Goal: Task Accomplishment & Management: Use online tool/utility

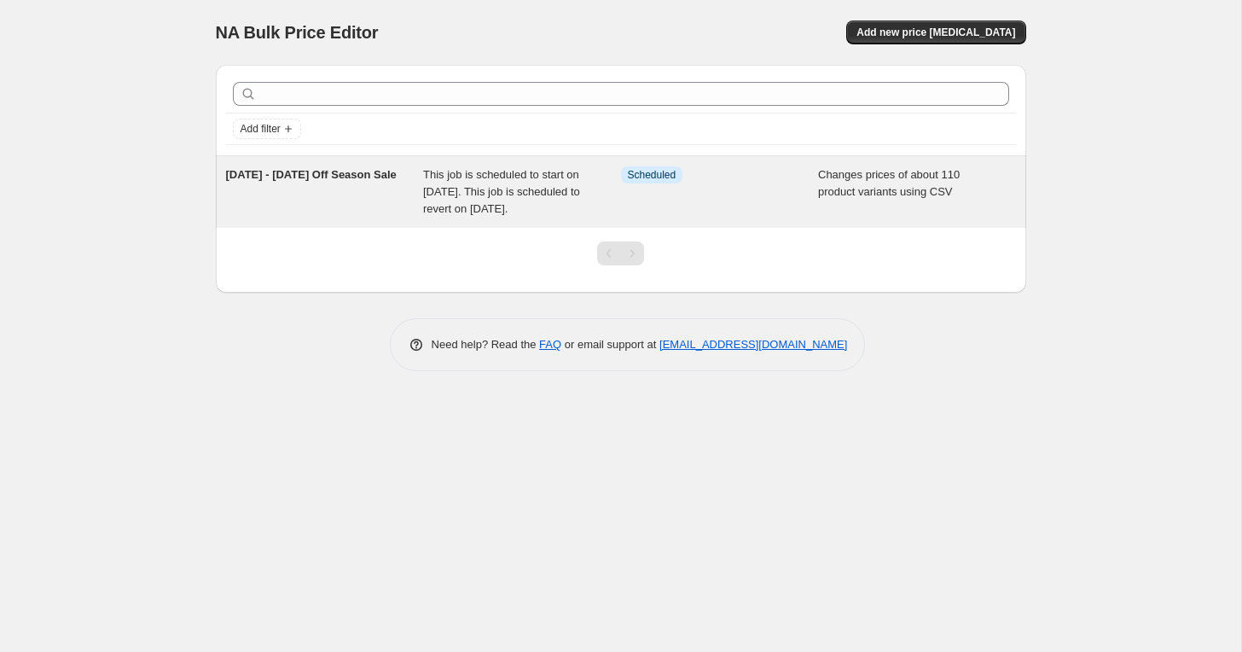
click at [580, 202] on span "This job is scheduled to start on [DATE]. This job is scheduled to revert on [D…" at bounding box center [501, 191] width 157 height 47
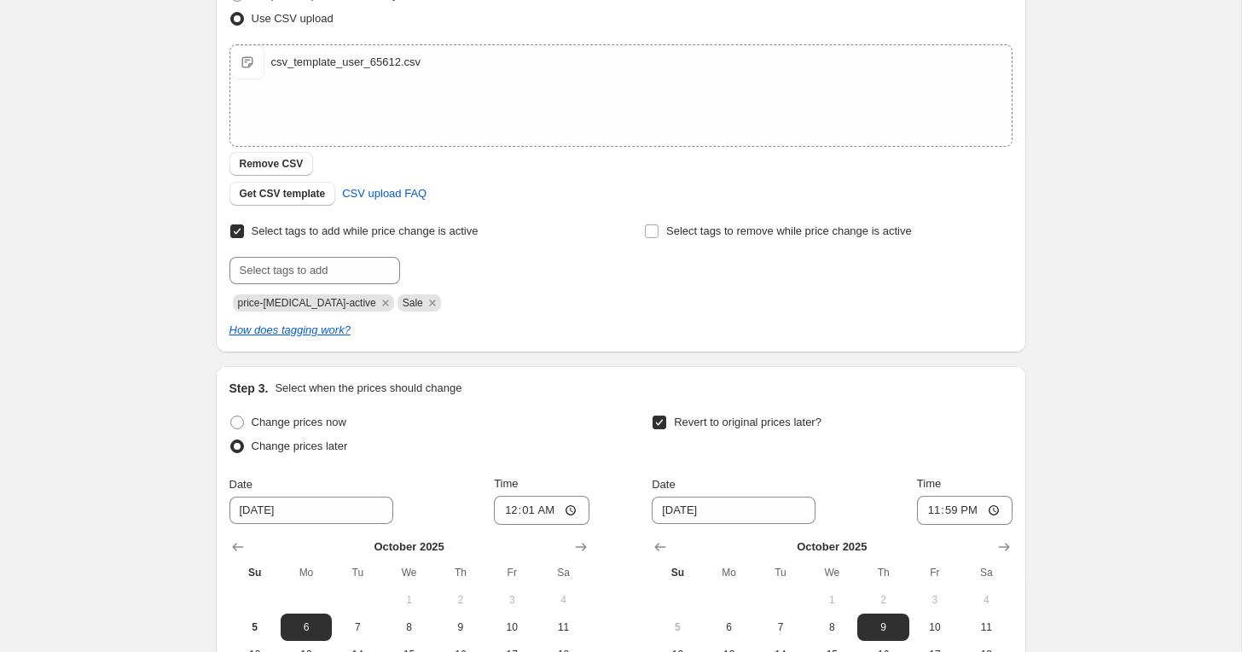
scroll to position [621, 0]
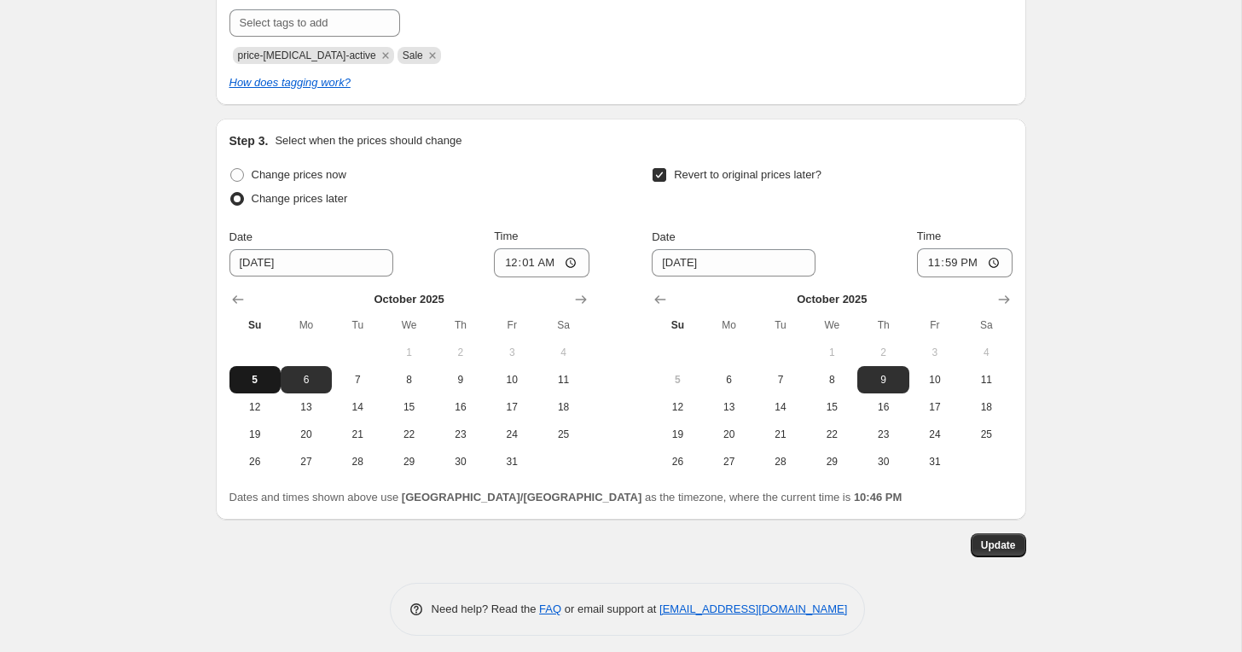
click at [263, 379] on span "5" at bounding box center [255, 380] width 38 height 14
type input "[DATE]"
click at [532, 268] on input "00:01" at bounding box center [542, 262] width 96 height 29
click at [535, 265] on input "11:01" at bounding box center [542, 262] width 96 height 29
type input "23:01"
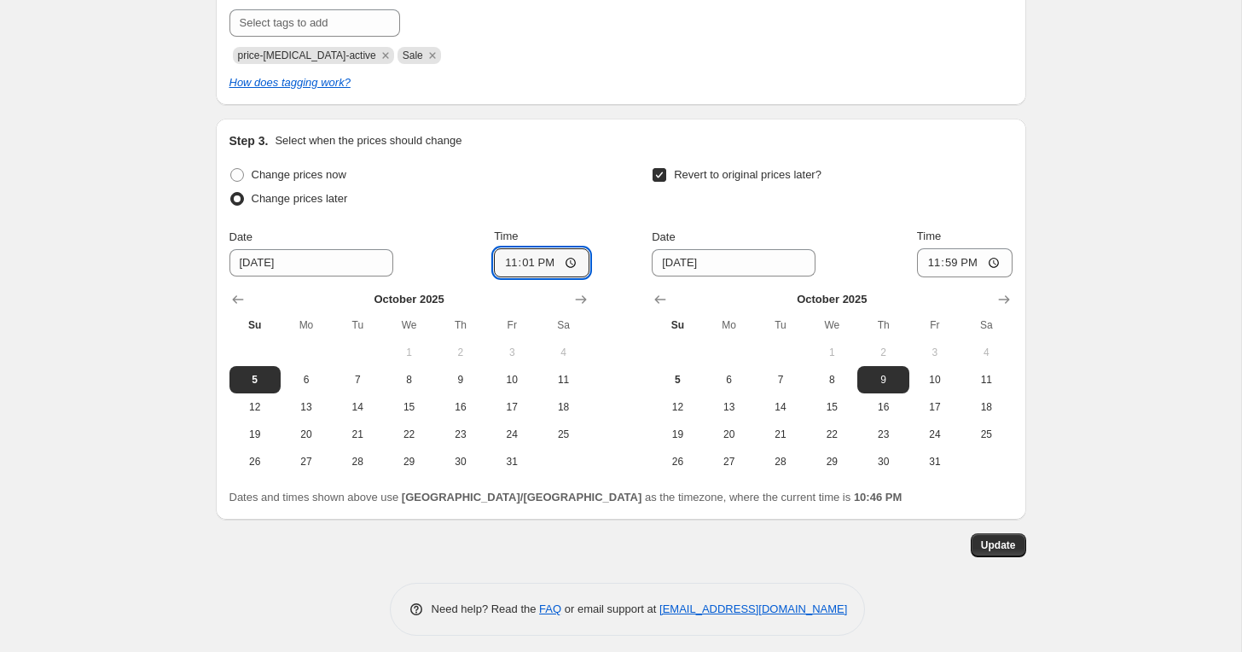
click at [575, 197] on div "Change prices later" at bounding box center [410, 199] width 360 height 24
click at [999, 544] on span "Update" at bounding box center [998, 545] width 35 height 14
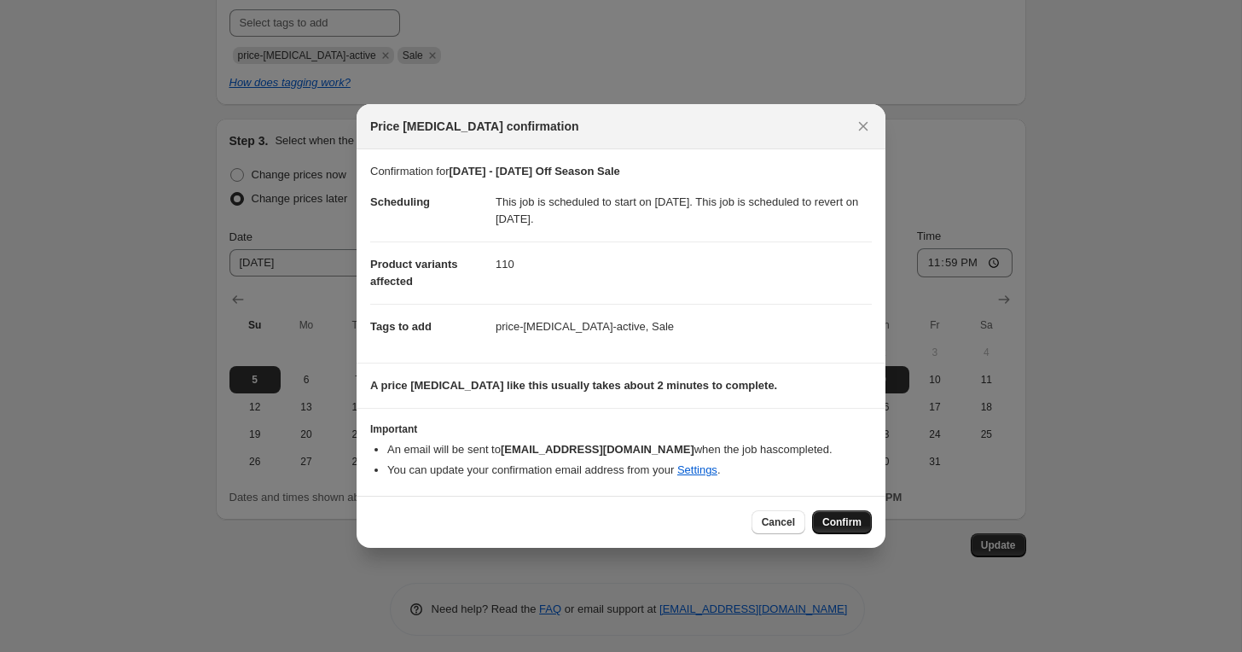
click at [842, 521] on span "Confirm" at bounding box center [842, 522] width 39 height 14
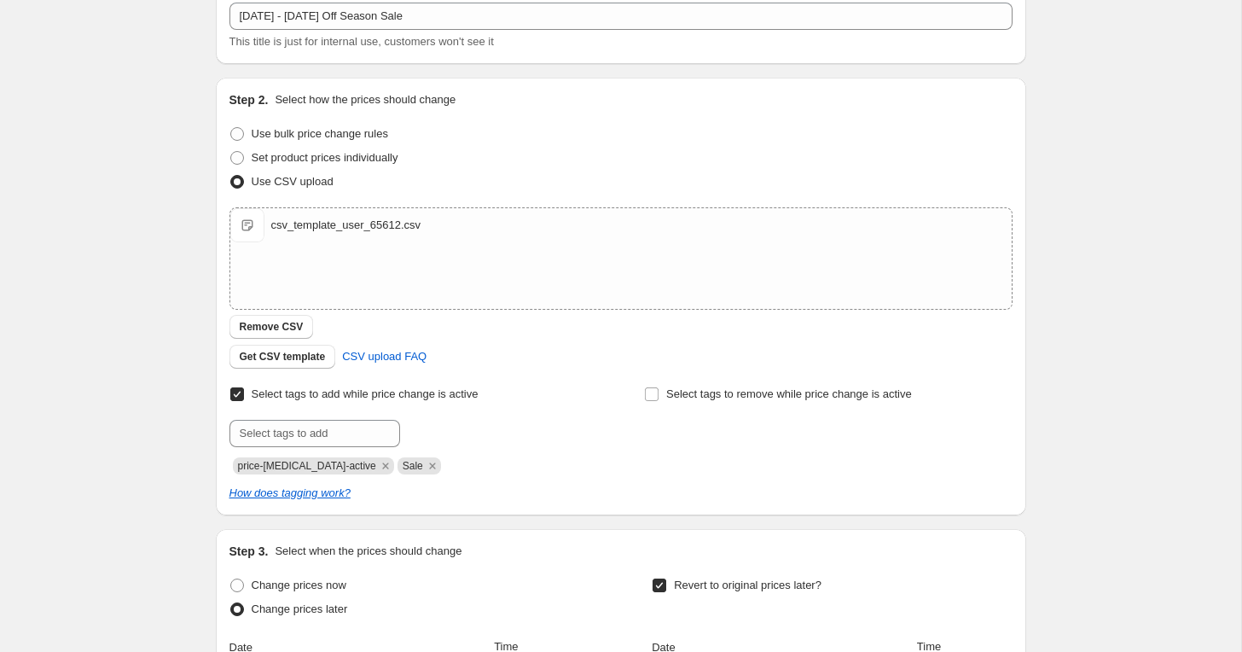
scroll to position [0, 0]
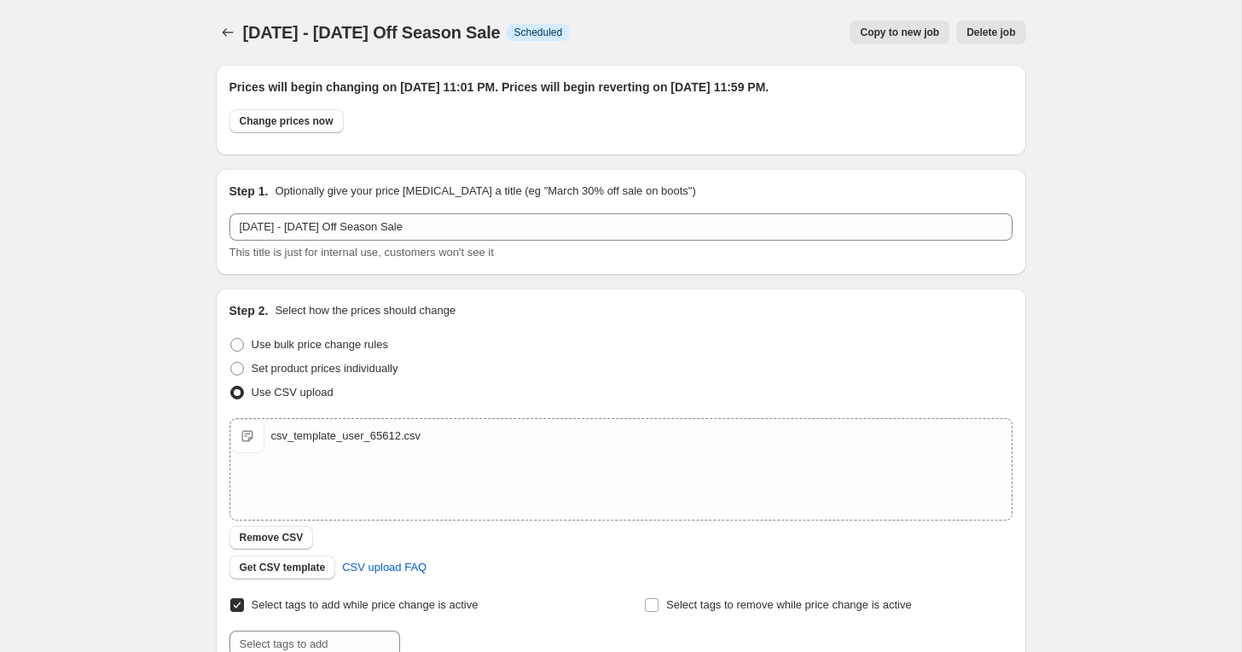
click at [143, 218] on div "[DATE] - [DATE] Off Season Sale. This page is ready [DATE] - [DATE] Off Season …" at bounding box center [621, 641] width 1242 height 1282
